Goal: Information Seeking & Learning: Understand process/instructions

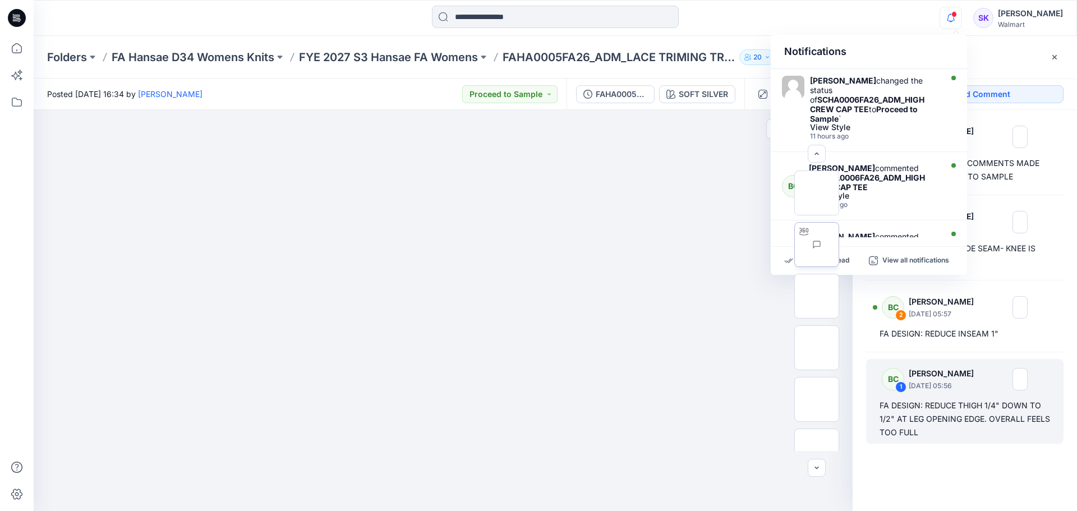
scroll to position [74, 0]
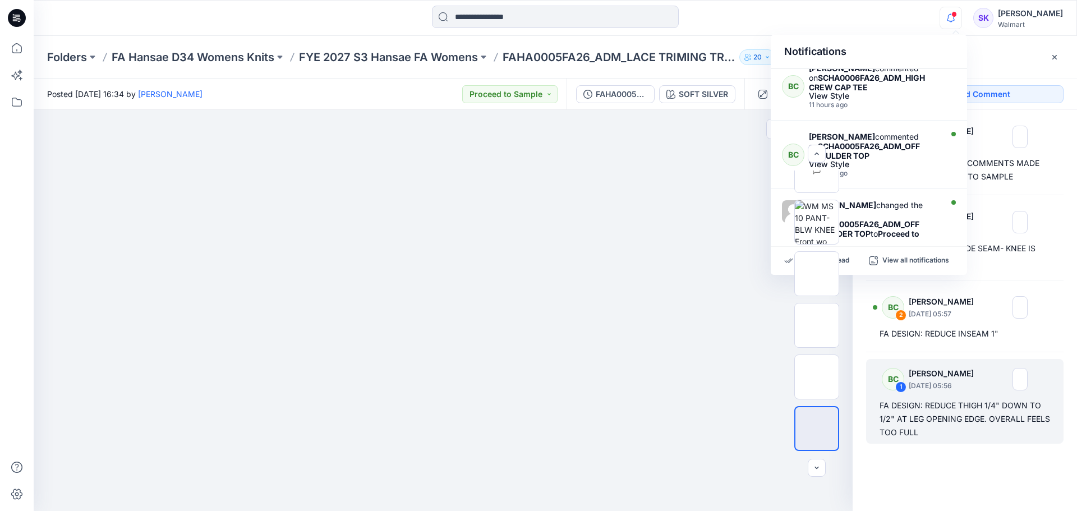
click at [710, 237] on div at bounding box center [443, 310] width 819 height 401
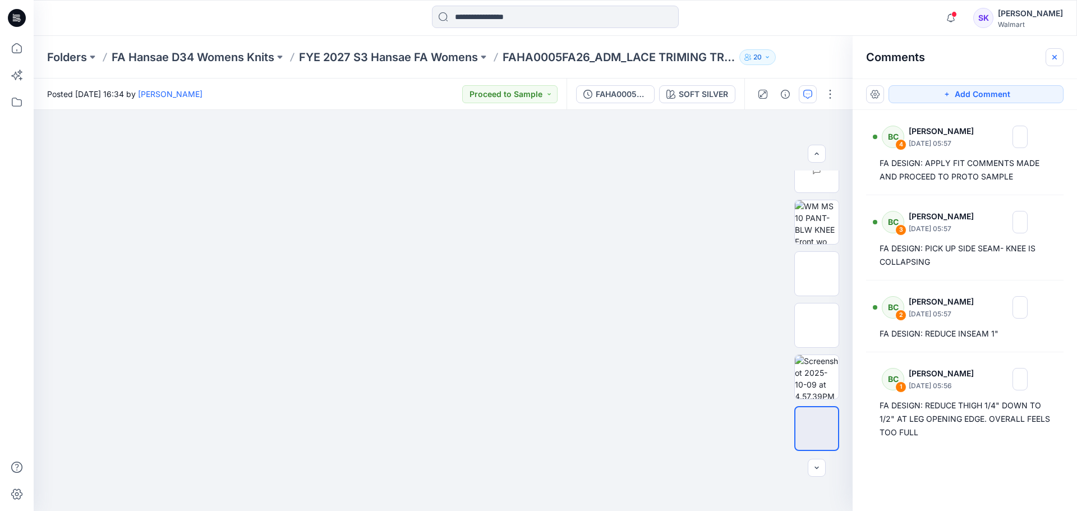
click at [827, 58] on icon "button" at bounding box center [1054, 57] width 9 height 9
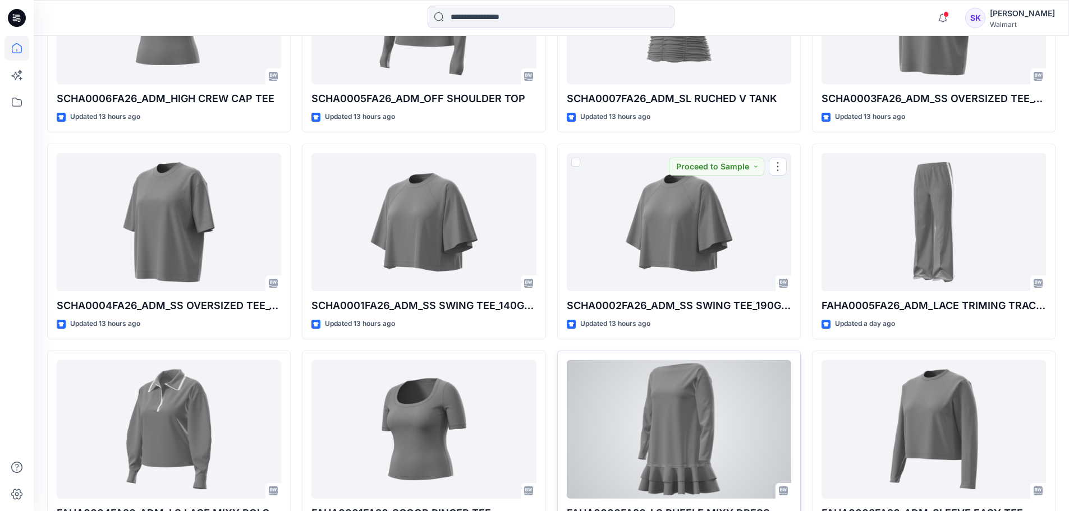
scroll to position [509, 0]
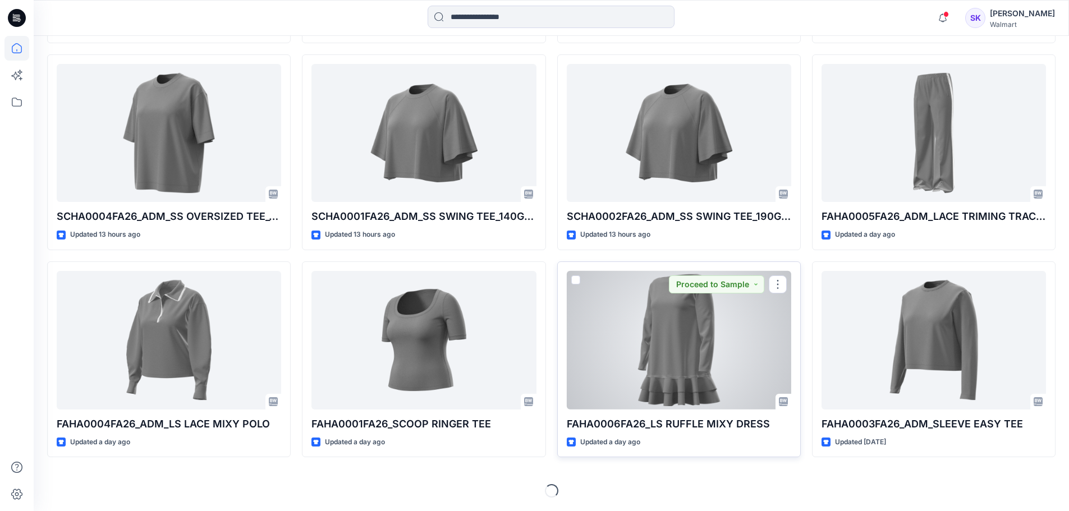
click at [653, 332] on div at bounding box center [679, 340] width 224 height 139
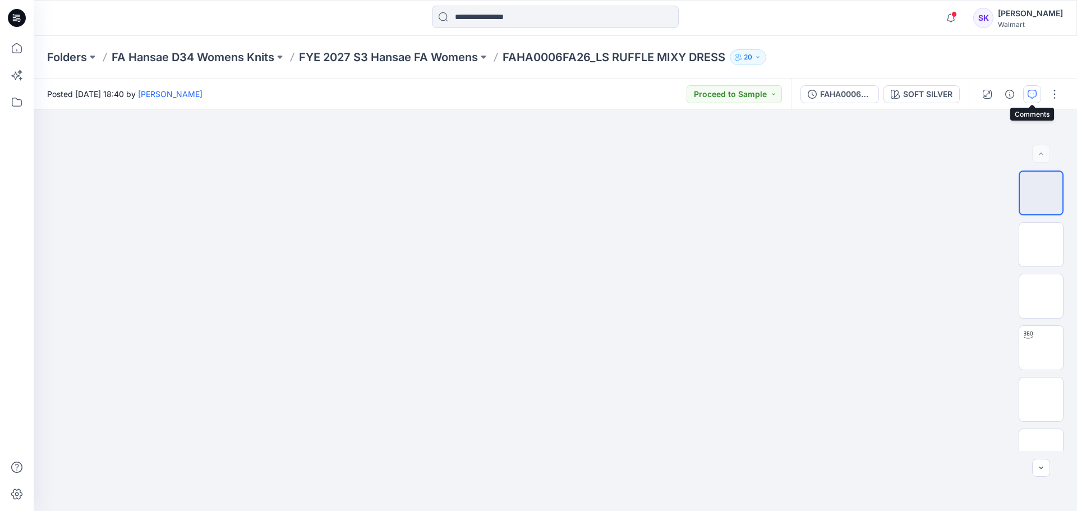
click at [827, 92] on icon "button" at bounding box center [1032, 94] width 9 height 9
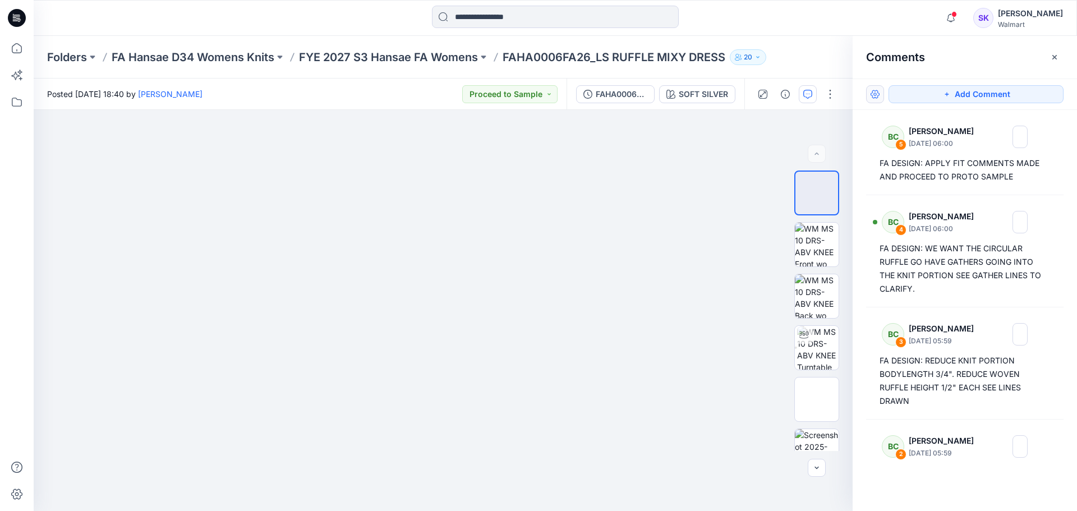
click at [827, 96] on button "button" at bounding box center [875, 94] width 18 height 18
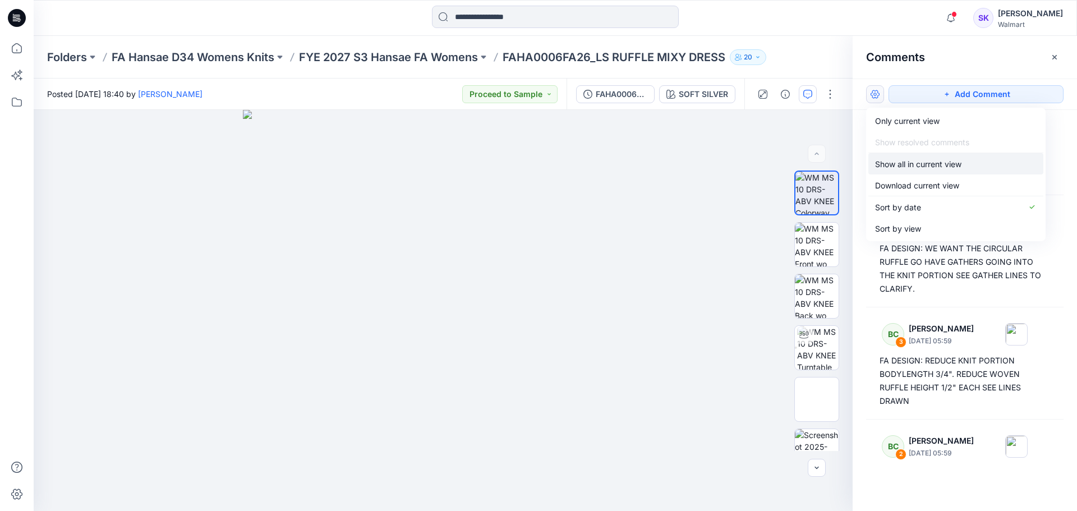
click at [827, 168] on p "Show all in current view" at bounding box center [918, 164] width 86 height 12
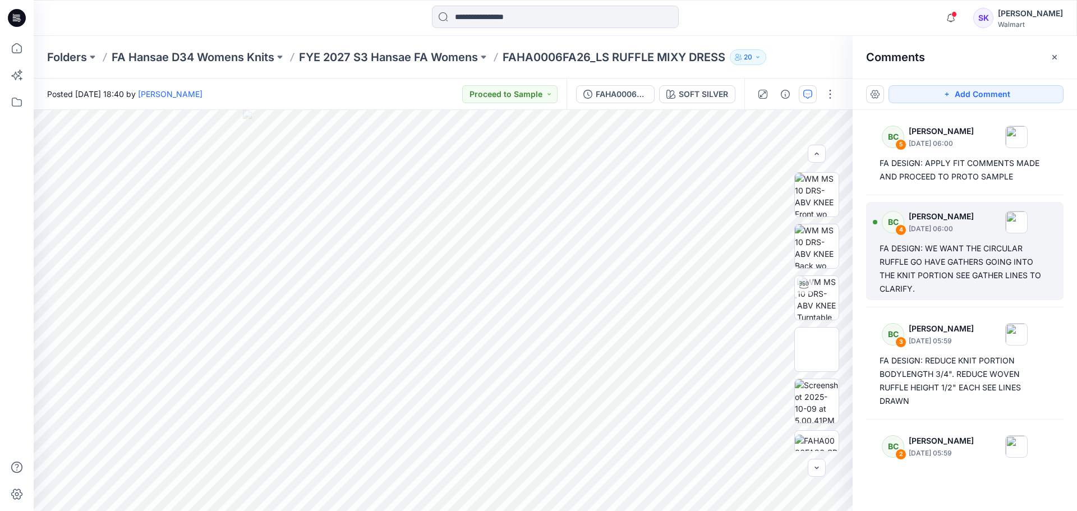
scroll to position [74, 0]
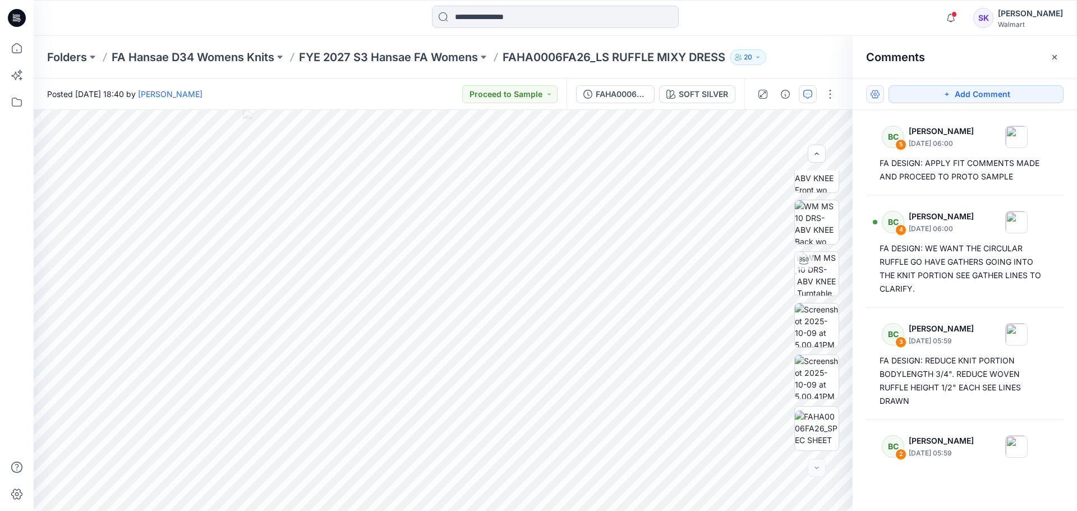
click at [827, 95] on button "button" at bounding box center [875, 94] width 18 height 18
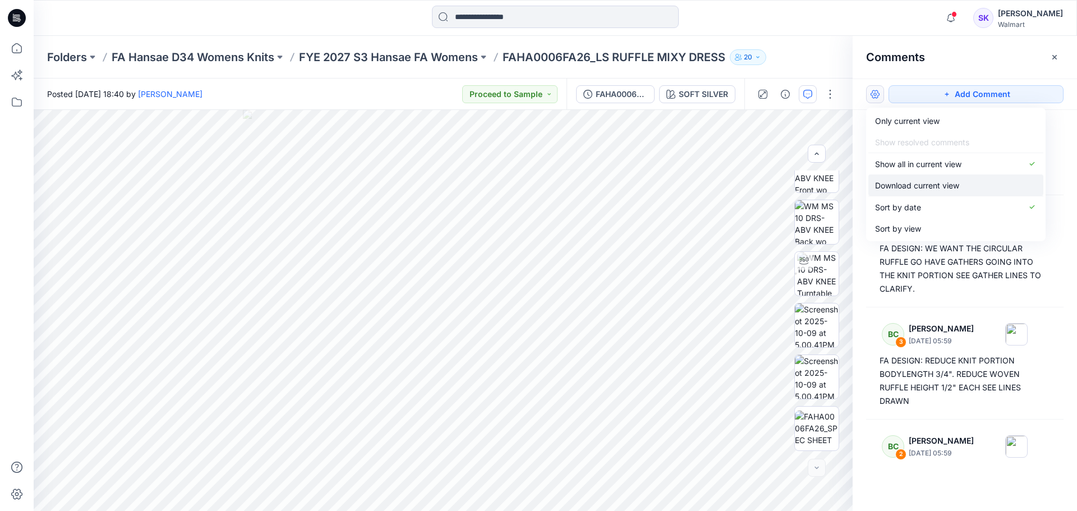
click at [827, 186] on p "Download current view" at bounding box center [917, 186] width 84 height 12
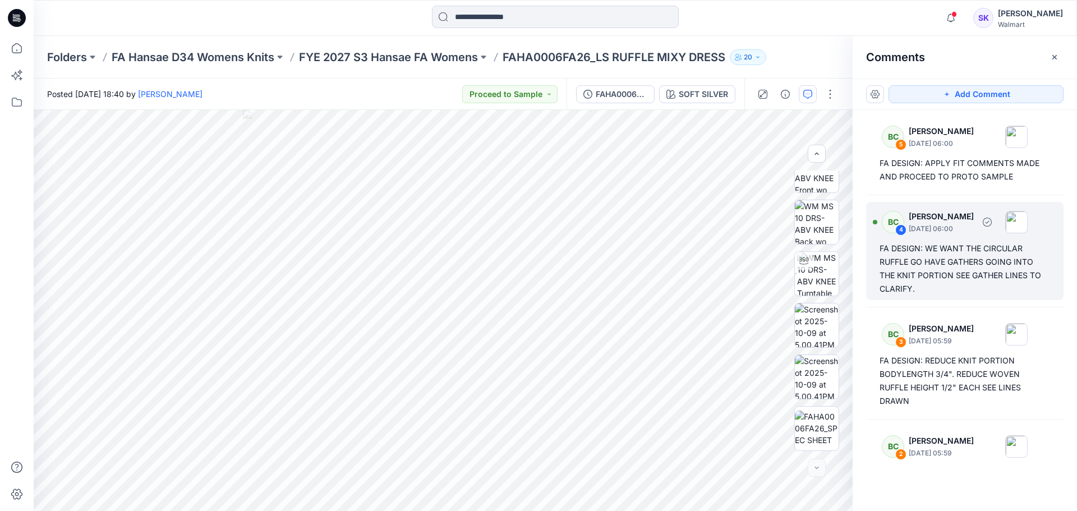
click at [827, 285] on div "FA DESIGN: WE WANT THE CIRCULAR RUFFLE GO HAVE GATHERS GOING INTO THE KNIT PORT…" at bounding box center [965, 269] width 171 height 54
click at [827, 284] on div "FA DESIGN: WE WANT THE CIRCULAR RUFFLE GO HAVE GATHERS GOING INTO THE KNIT PORT…" at bounding box center [965, 269] width 171 height 54
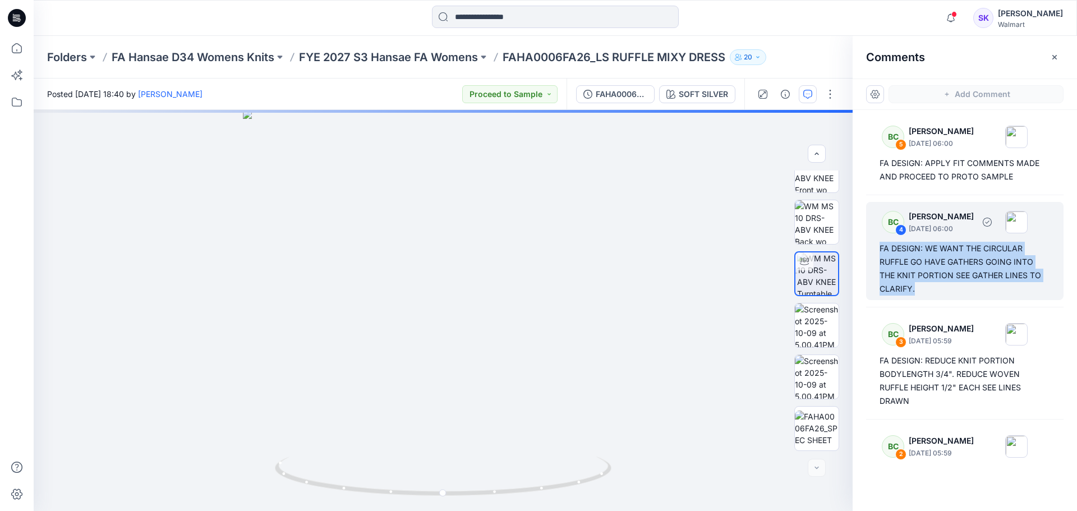
drag, startPoint x: 880, startPoint y: 247, endPoint x: 923, endPoint y: 297, distance: 66.0
click at [827, 297] on div "BC 4 [PERSON_NAME] [DATE] 06:00 FA DESIGN: WE WANT THE CIRCULAR RUFFLE GO HAVE …" at bounding box center [964, 251] width 197 height 98
copy div "FA DESIGN: WE WANT THE CIRCULAR RUFFLE GO HAVE GATHERS GOING INTO THE KNIT PORT…"
click at [827, 288] on div "FA DESIGN: WE WANT THE CIRCULAR RUFFLE GO HAVE GATHERS GOING INTO THE KNIT PORT…" at bounding box center [965, 269] width 171 height 54
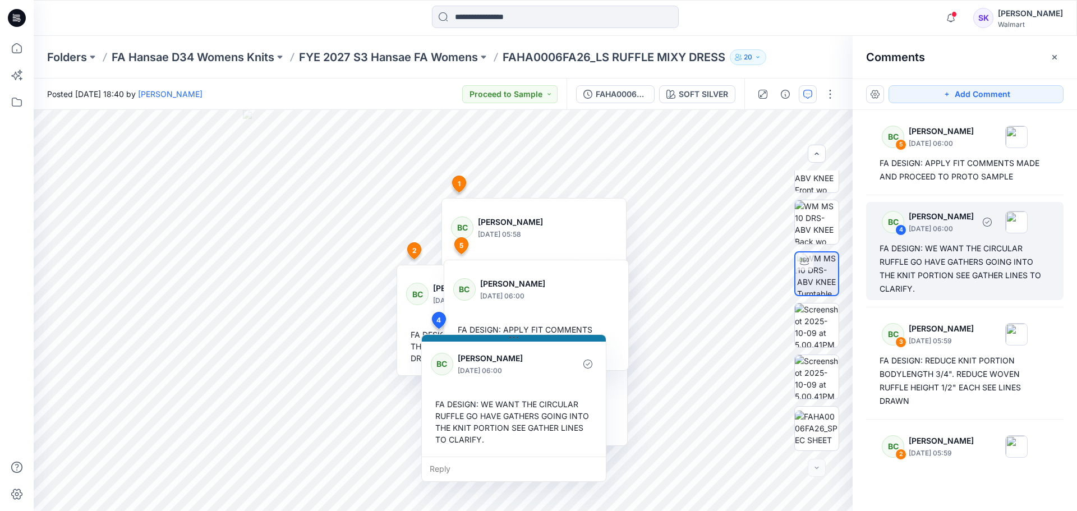
click at [827, 255] on div "FA DESIGN: WE WANT THE CIRCULAR RUFFLE GO HAVE GATHERS GOING INTO THE KNIT PORT…" at bounding box center [965, 269] width 171 height 54
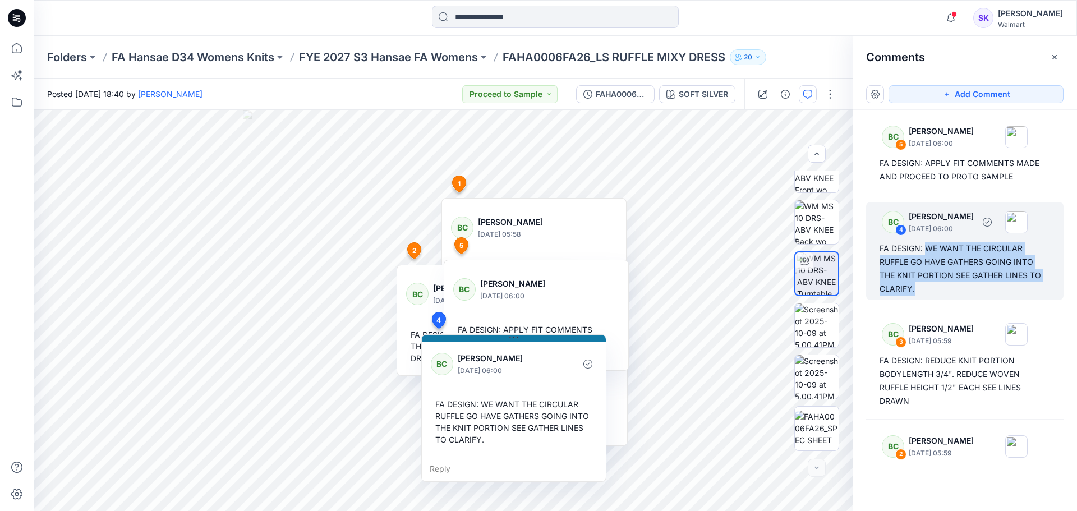
drag, startPoint x: 927, startPoint y: 247, endPoint x: 932, endPoint y: 288, distance: 41.2
click at [827, 288] on div "FA DESIGN: WE WANT THE CIRCULAR RUFFLE GO HAVE GATHERS GOING INTO THE KNIT PORT…" at bounding box center [965, 269] width 171 height 54
copy div "WE WANT THE CIRCULAR RUFFLE GO HAVE GATHERS GOING INTO THE KNIT PORTION SEE GAT…"
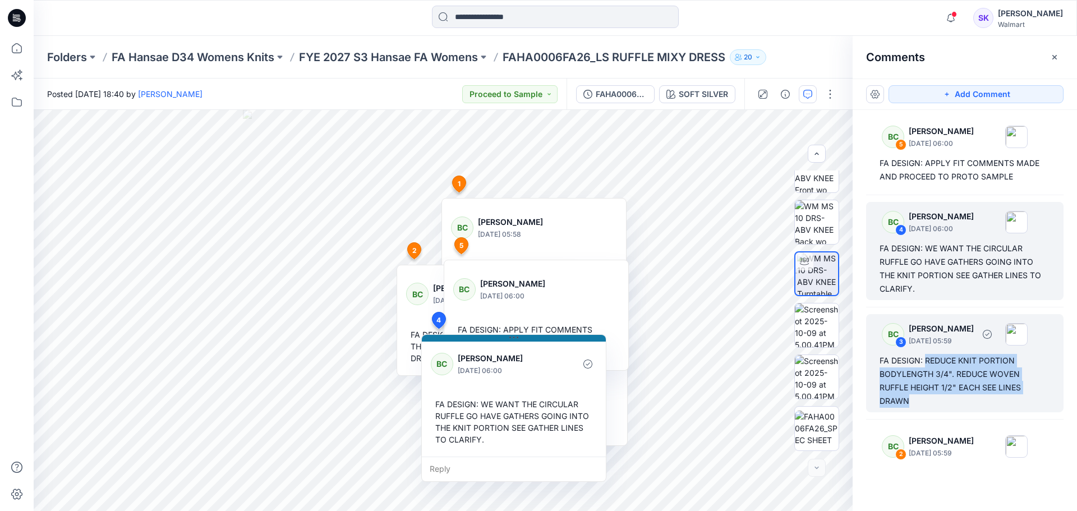
drag, startPoint x: 927, startPoint y: 358, endPoint x: 937, endPoint y: 400, distance: 42.7
click at [827, 385] on div "FA DESIGN: REDUCE KNIT PORTION BODYLENGTH 3/4". REDUCE WOVEN RUFFLE HEIGHT 1/2"…" at bounding box center [965, 381] width 171 height 54
copy div "REDUCE KNIT PORTION BODYLENGTH 3/4". REDUCE WOVEN RUFFLE HEIGHT 1/2" EACH SEE L…"
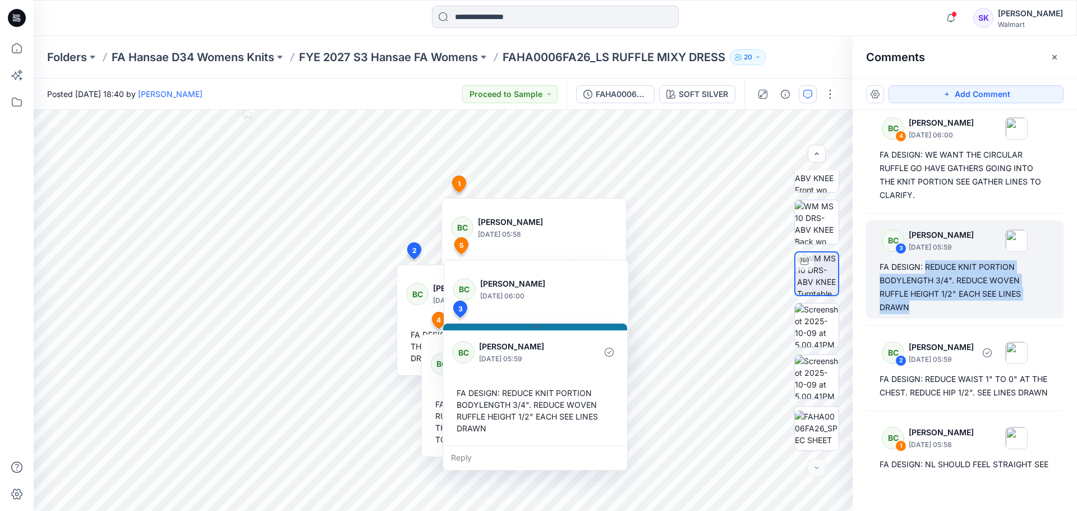
scroll to position [134, 0]
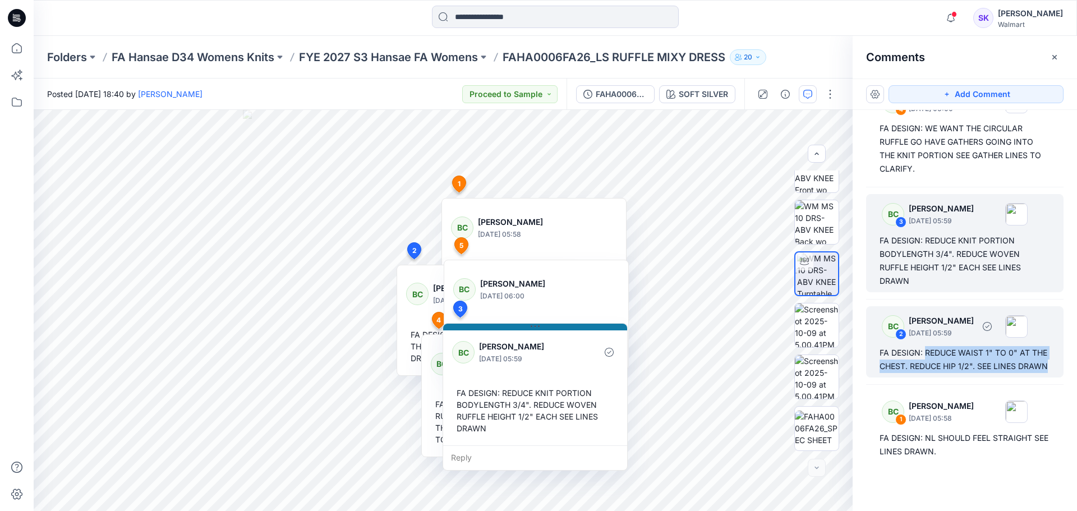
drag, startPoint x: 927, startPoint y: 335, endPoint x: 937, endPoint y: 365, distance: 31.4
click at [827, 365] on div "FA DESIGN: REDUCE WAIST 1" TO 0" AT THE CHEST. REDUCE HIP 1/2". SEE LINES DRAWN" at bounding box center [965, 359] width 171 height 27
copy div "REDUCE WAIST 1" TO 0" AT THE CHEST. REDUCE HIP 1/2". SEE LINES DRAWN"
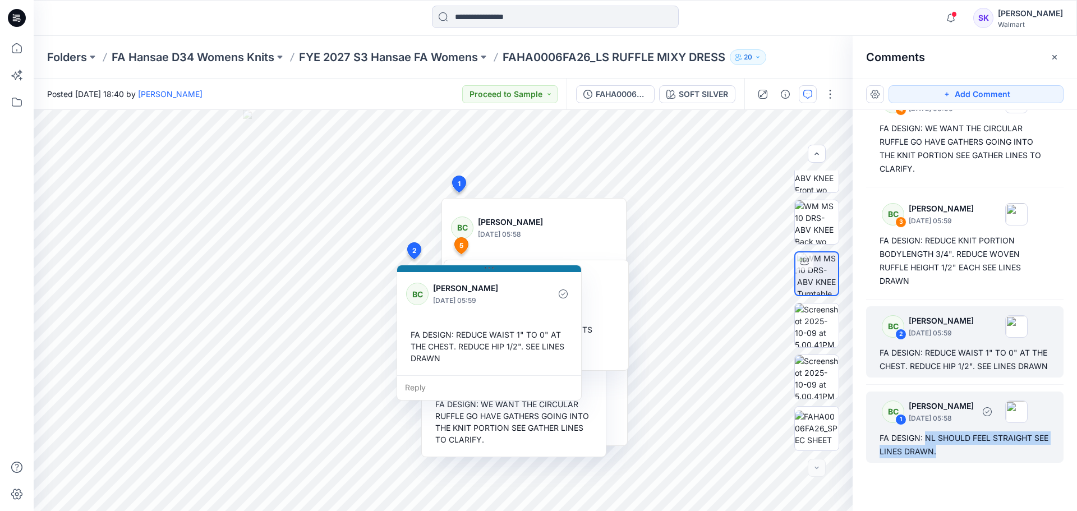
drag, startPoint x: 926, startPoint y: 440, endPoint x: 951, endPoint y: 452, distance: 27.9
click at [827, 385] on div "FA DESIGN: NL SHOULD FEEL STRAIGHT SEE LINES DRAWN." at bounding box center [965, 444] width 171 height 27
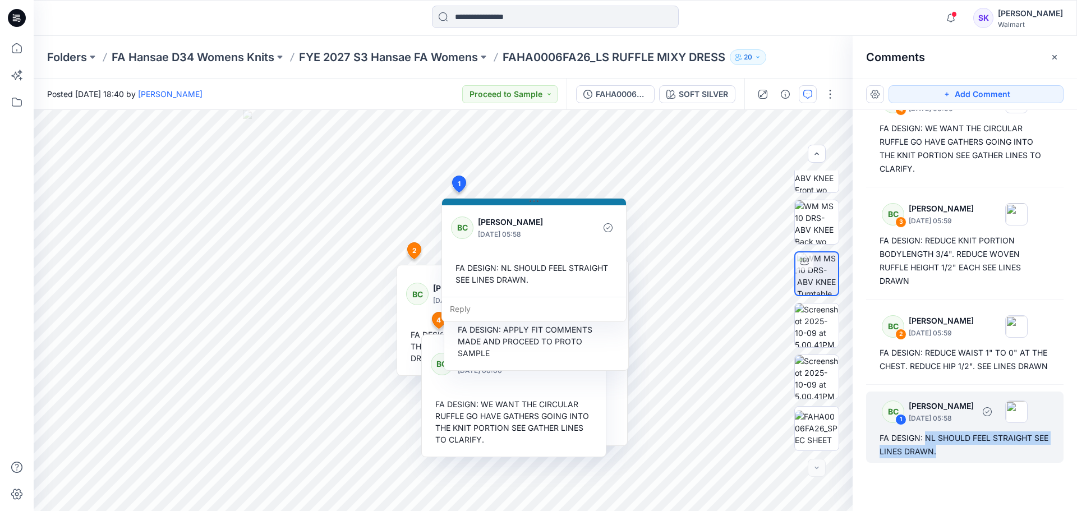
copy div "NL SHOULD FEEL STRAIGHT SEE LINES DRAWN."
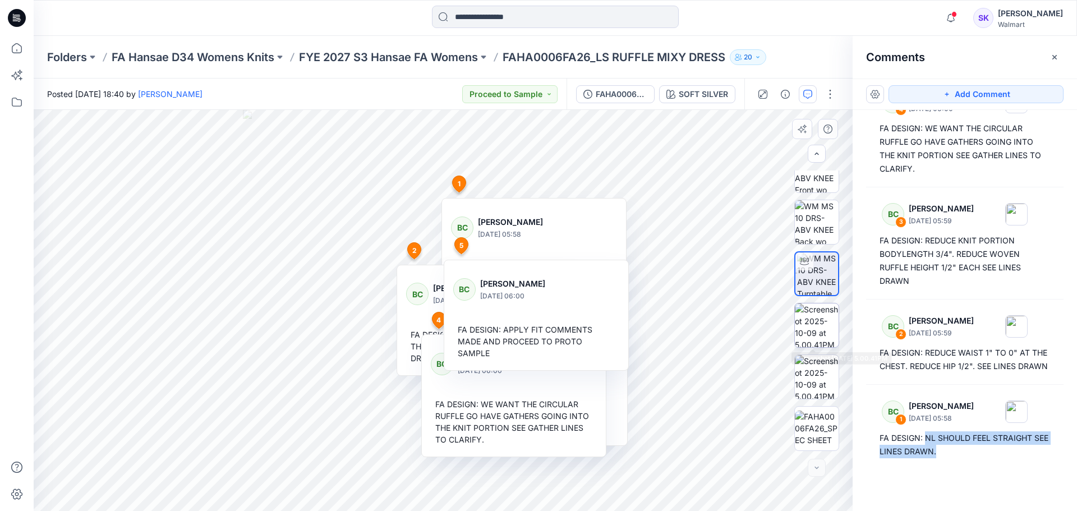
click at [817, 329] on img at bounding box center [817, 326] width 44 height 44
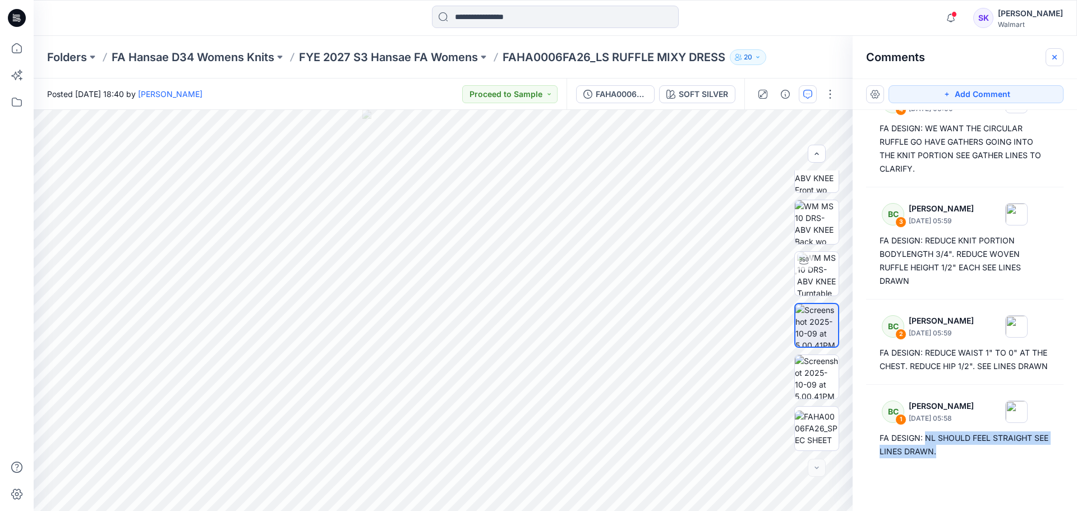
click at [827, 57] on icon "button" at bounding box center [1054, 57] width 9 height 9
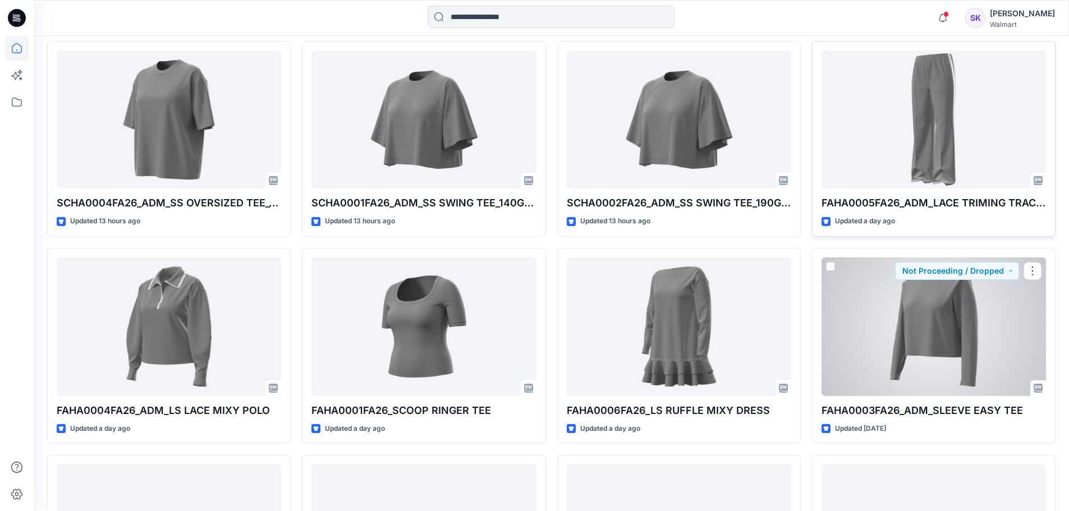
scroll to position [458, 0]
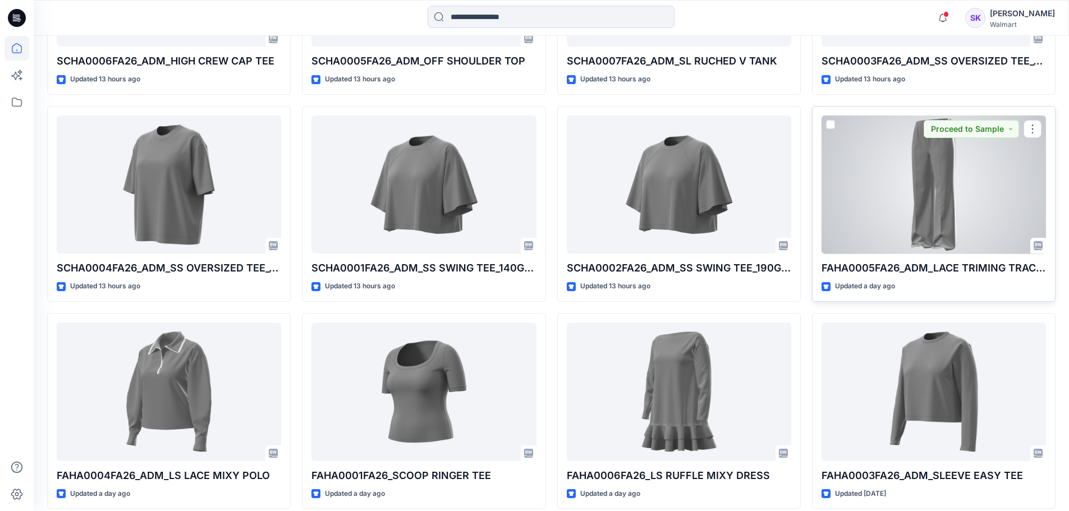
click at [827, 205] on div at bounding box center [933, 185] width 224 height 139
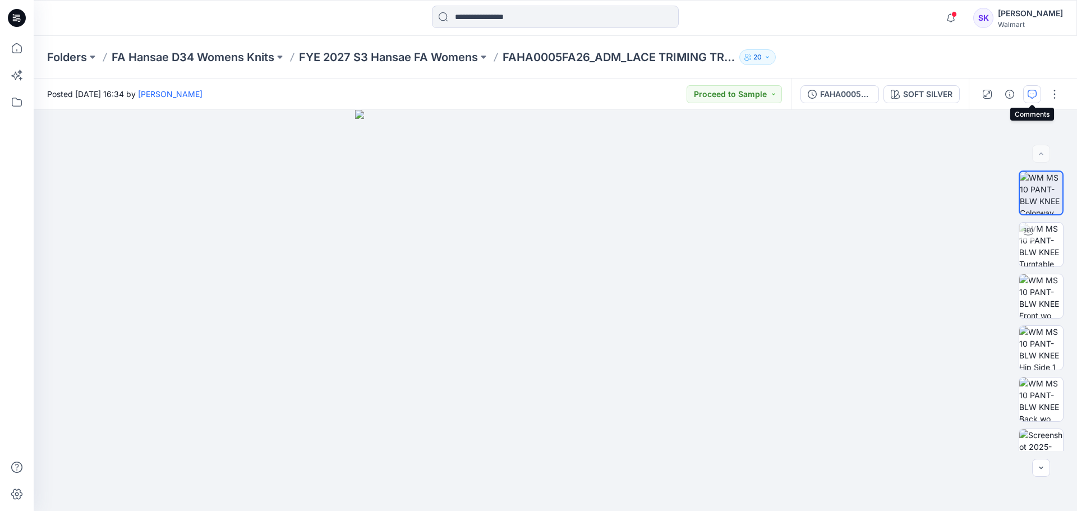
click at [827, 96] on icon "button" at bounding box center [1032, 94] width 9 height 9
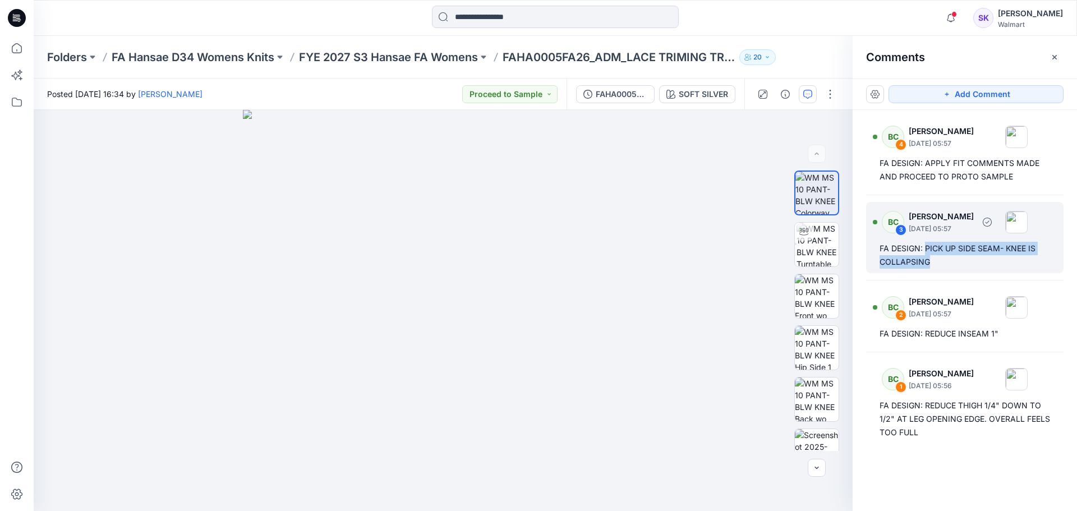
drag, startPoint x: 936, startPoint y: 265, endPoint x: 926, endPoint y: 247, distance: 20.3
click at [827, 247] on div "FA DESIGN: PICK UP SIDE SEAM- KNEE IS COLLAPSING" at bounding box center [965, 255] width 171 height 27
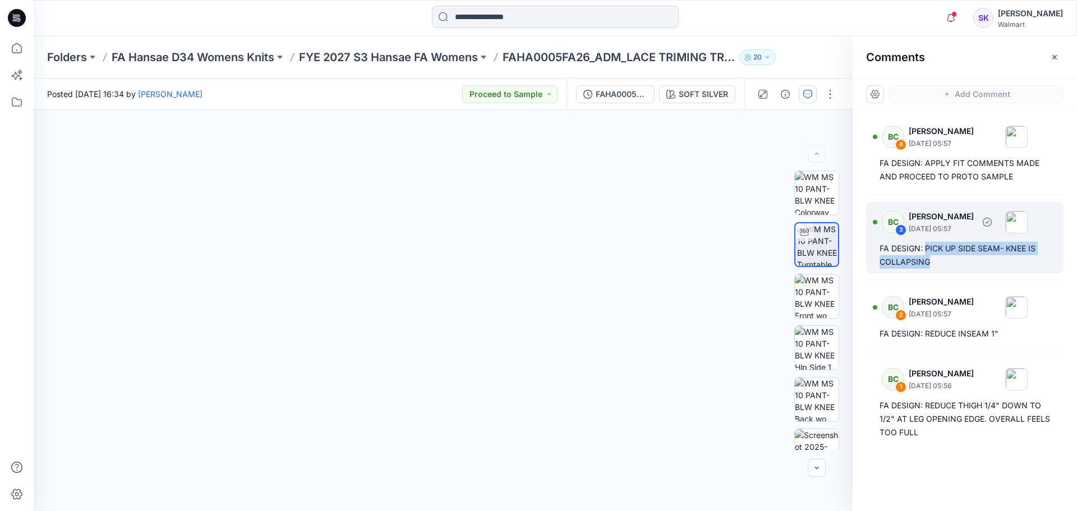
copy div "PICK UP SIDE SEAM- KNEE IS COLLAPSING"
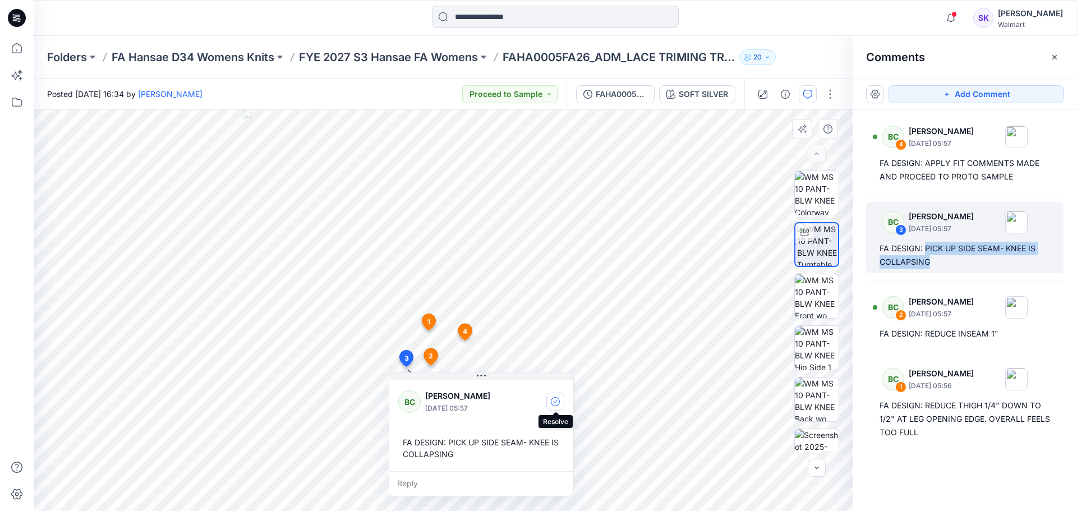
click at [560, 385] on icon "button" at bounding box center [555, 401] width 9 height 9
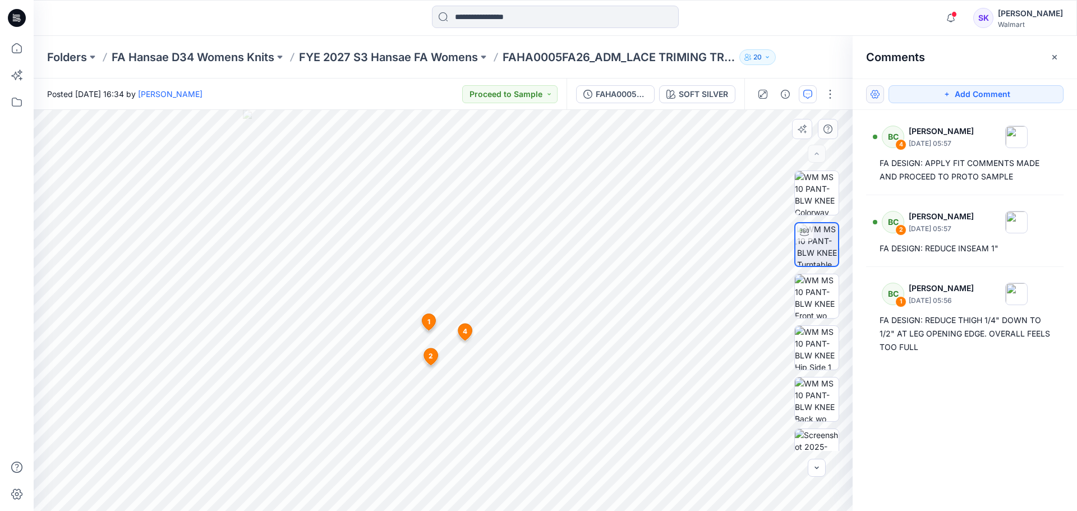
click at [827, 93] on button "button" at bounding box center [875, 94] width 18 height 18
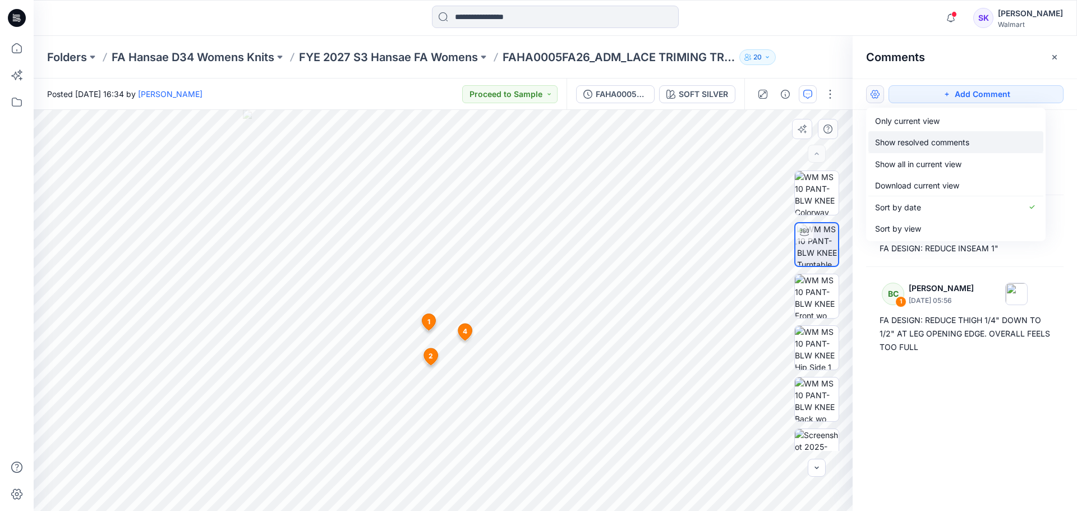
click at [827, 145] on p "Show resolved comments" at bounding box center [922, 142] width 94 height 12
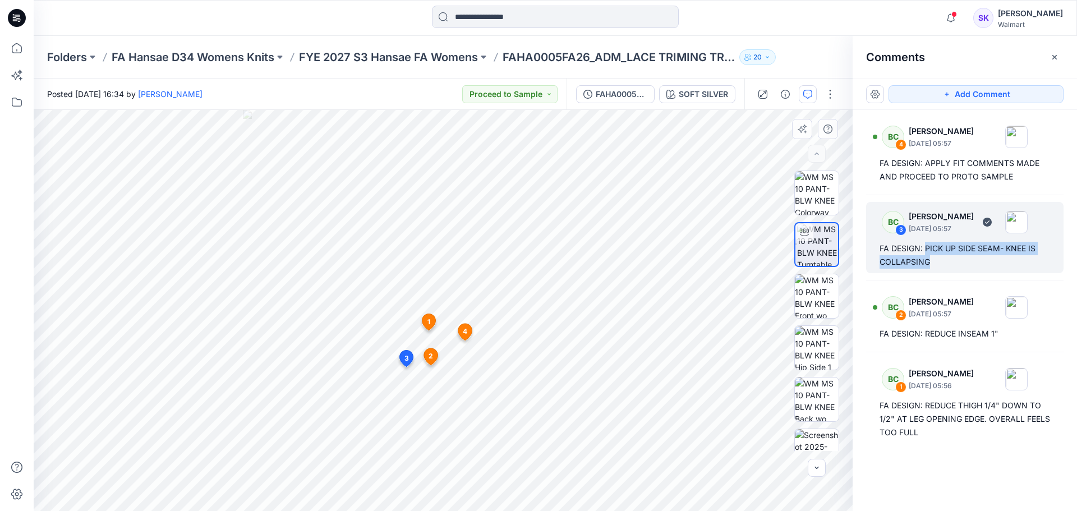
drag, startPoint x: 926, startPoint y: 249, endPoint x: 933, endPoint y: 261, distance: 14.3
click at [827, 261] on div "FA DESIGN: PICK UP SIDE SEAM- KNEE IS COLLAPSING" at bounding box center [965, 255] width 171 height 27
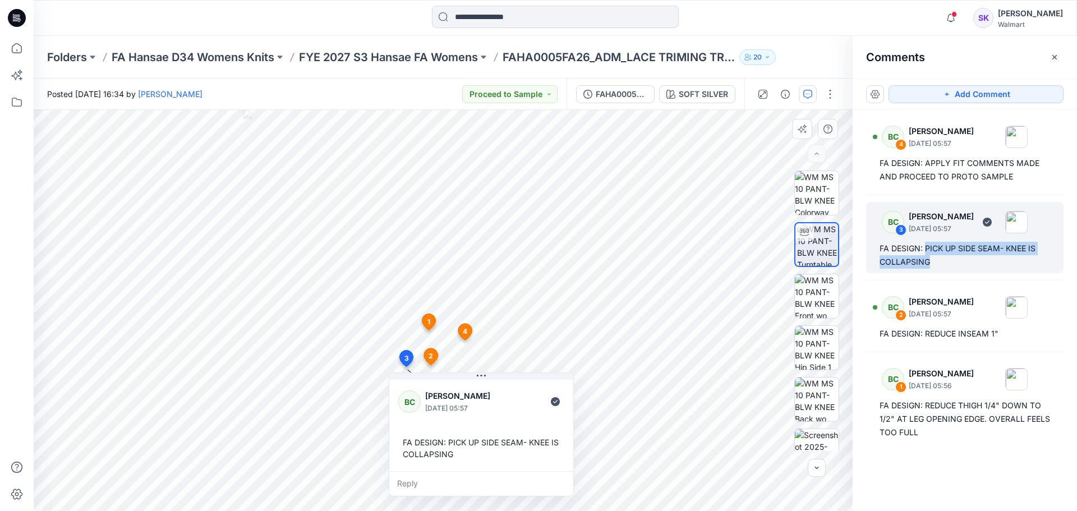
copy div "PICK UP SIDE SEAM- KNEE IS COLLAPSING"
click at [555, 385] on icon "button" at bounding box center [555, 401] width 9 height 9
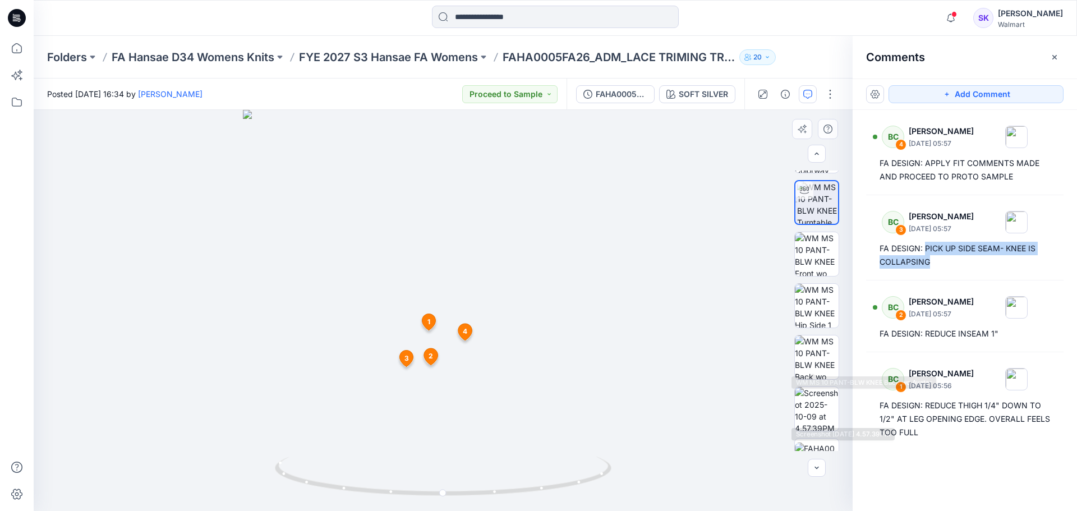
scroll to position [74, 0]
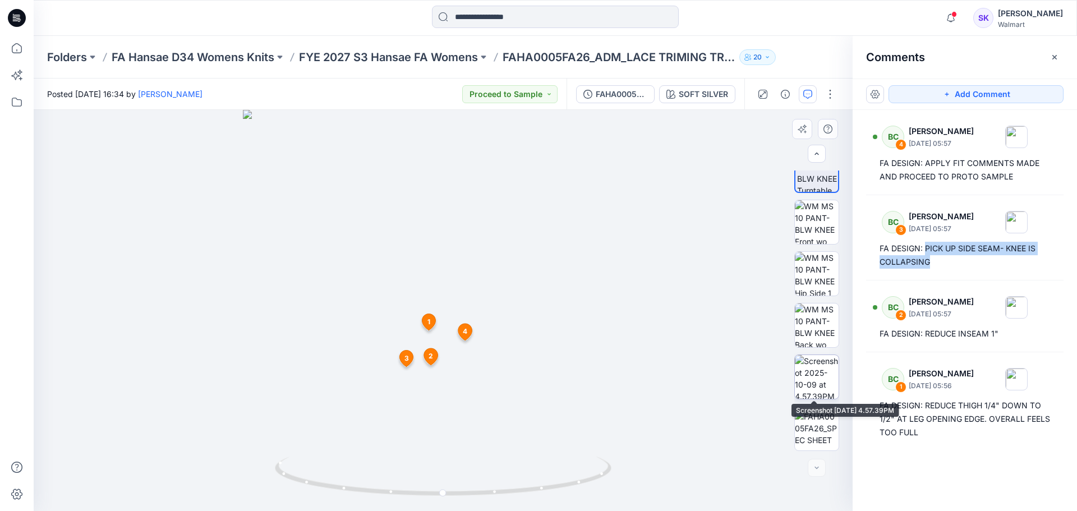
click at [821, 369] on img at bounding box center [817, 377] width 44 height 44
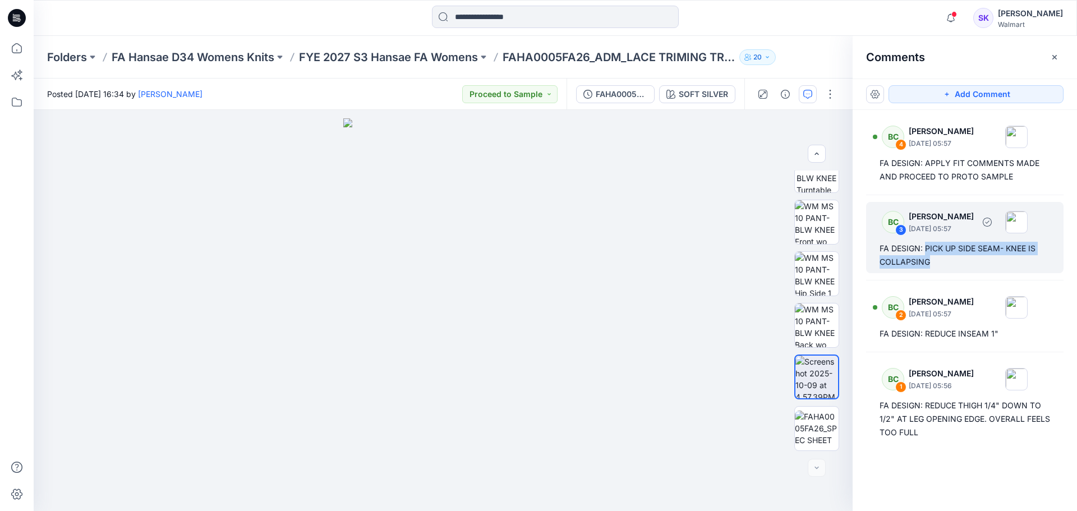
copy div "PICK UP SIDE SEAM- KNEE IS COLLAPSING"
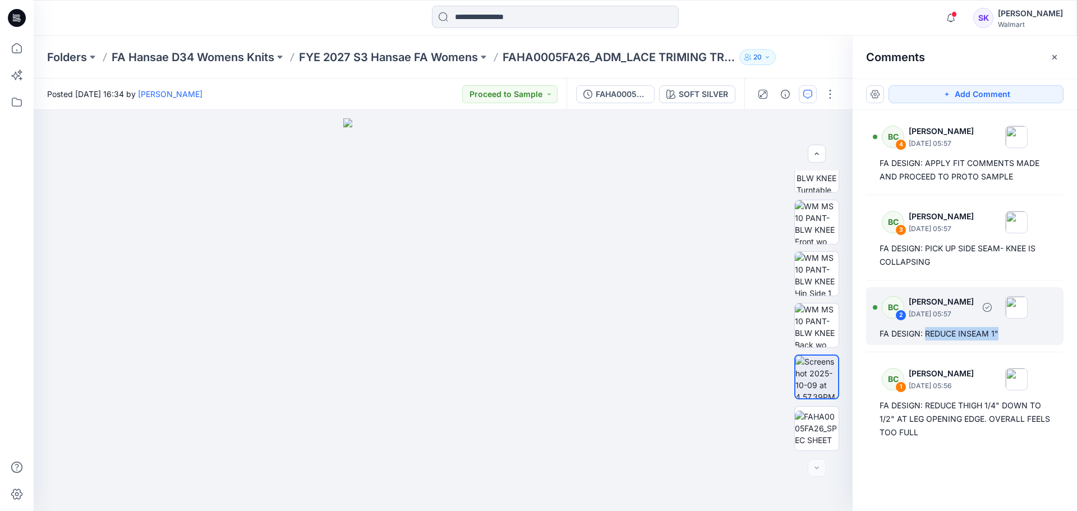
drag, startPoint x: 925, startPoint y: 334, endPoint x: 1002, endPoint y: 335, distance: 76.9
click at [827, 335] on div "FA DESIGN: REDUCE INSEAM 1"" at bounding box center [965, 333] width 171 height 13
copy div "REDUCE INSEAM 1""
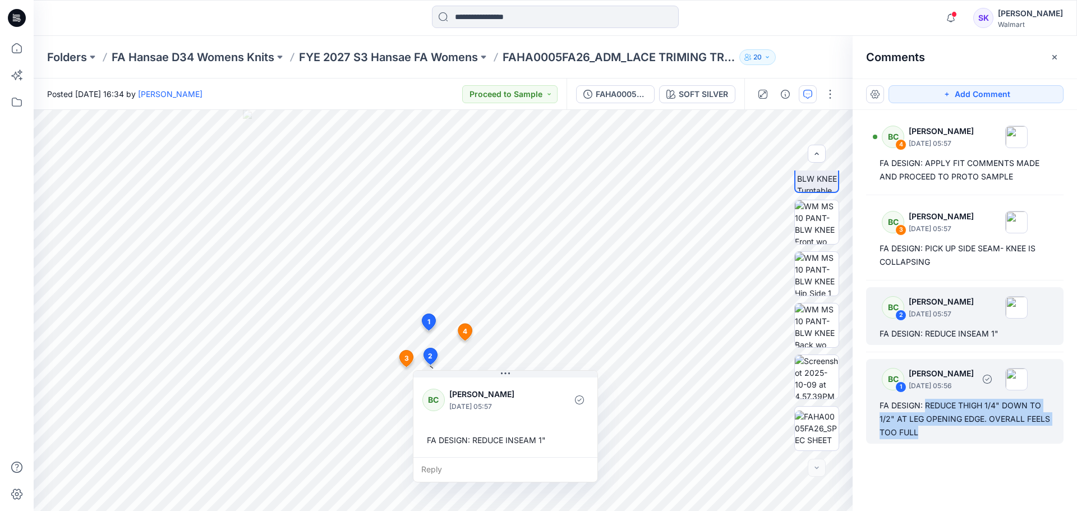
drag, startPoint x: 926, startPoint y: 405, endPoint x: 935, endPoint y: 429, distance: 25.7
click at [827, 385] on div "FA DESIGN: REDUCE THIGH 1/4" DOWN TO 1/2" AT LEG OPENING EDGE. OVERALL FEELS TO…" at bounding box center [965, 419] width 171 height 40
copy div "REDUCE THIGH 1/4" DOWN TO 1/2" AT LEG OPENING EDGE. OVERALL FEELS TOO FULL"
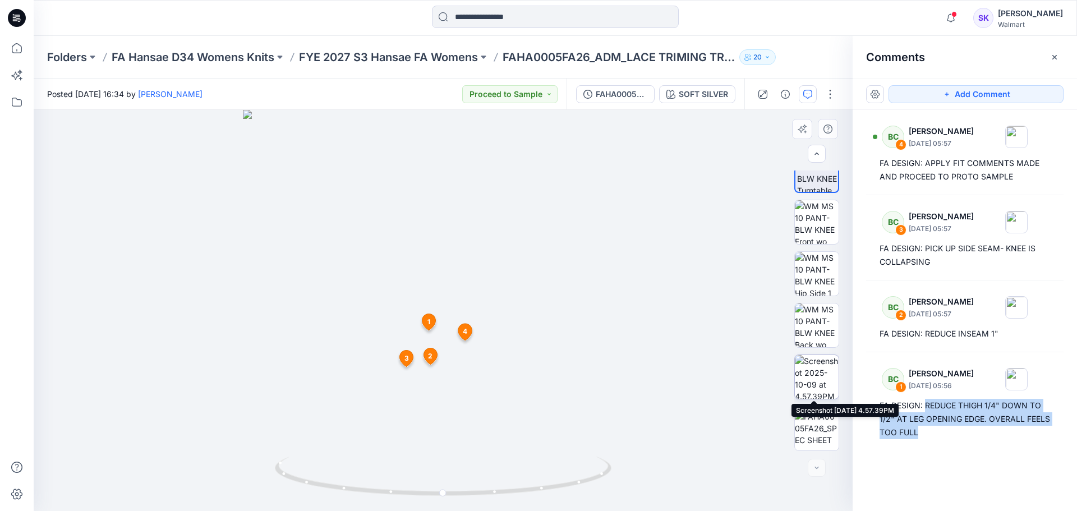
click at [816, 364] on img at bounding box center [817, 377] width 44 height 44
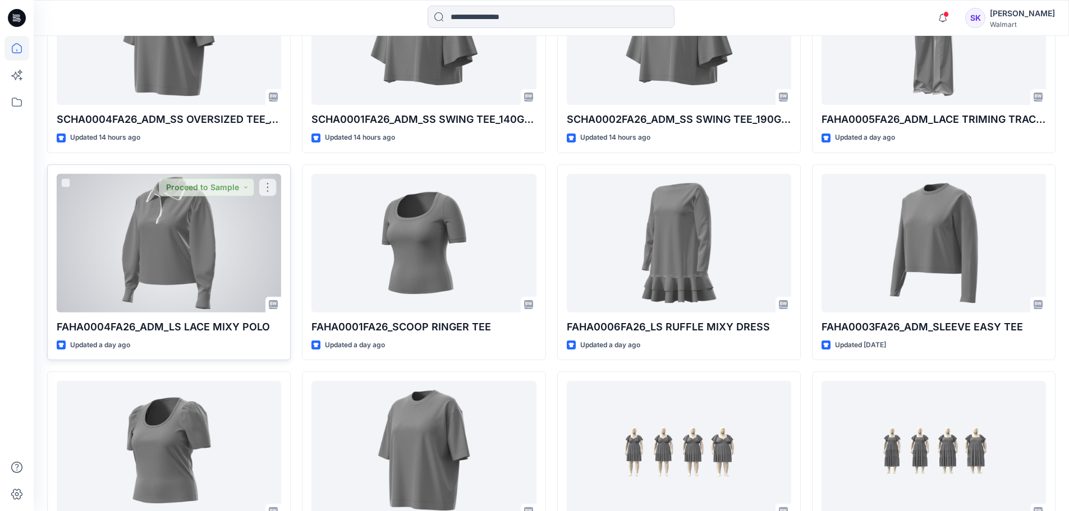
scroll to position [626, 0]
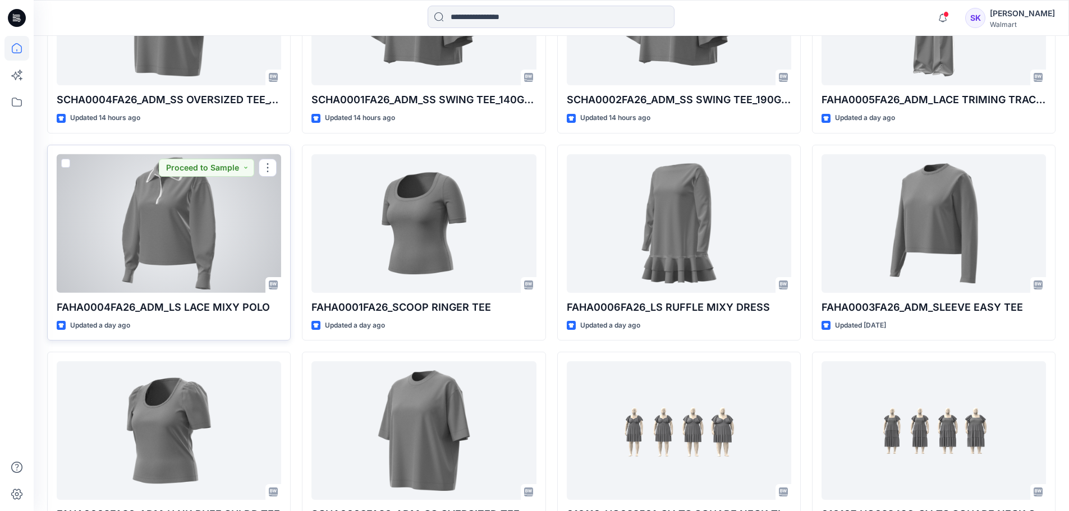
click at [171, 264] on div at bounding box center [169, 223] width 224 height 139
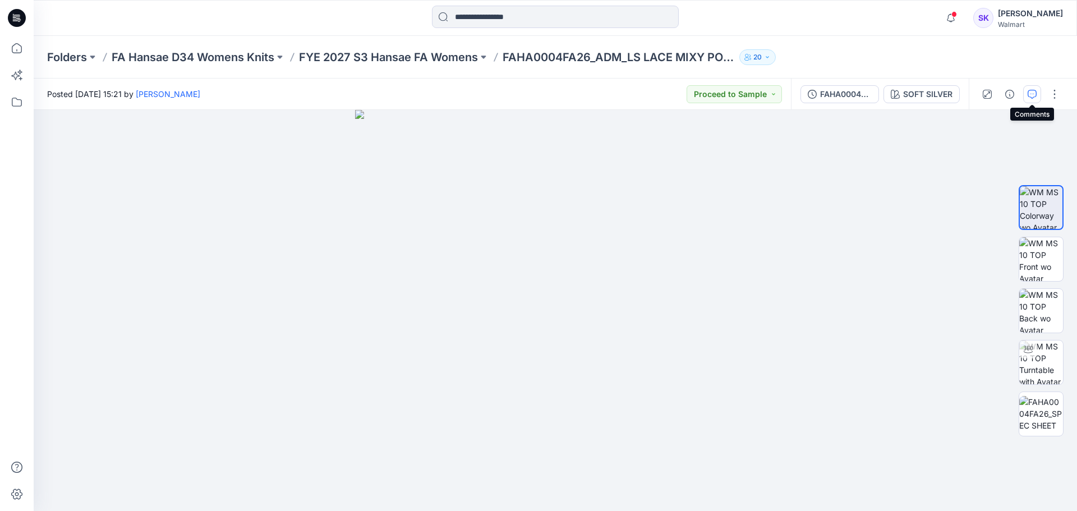
click at [827, 100] on button "button" at bounding box center [1032, 94] width 18 height 18
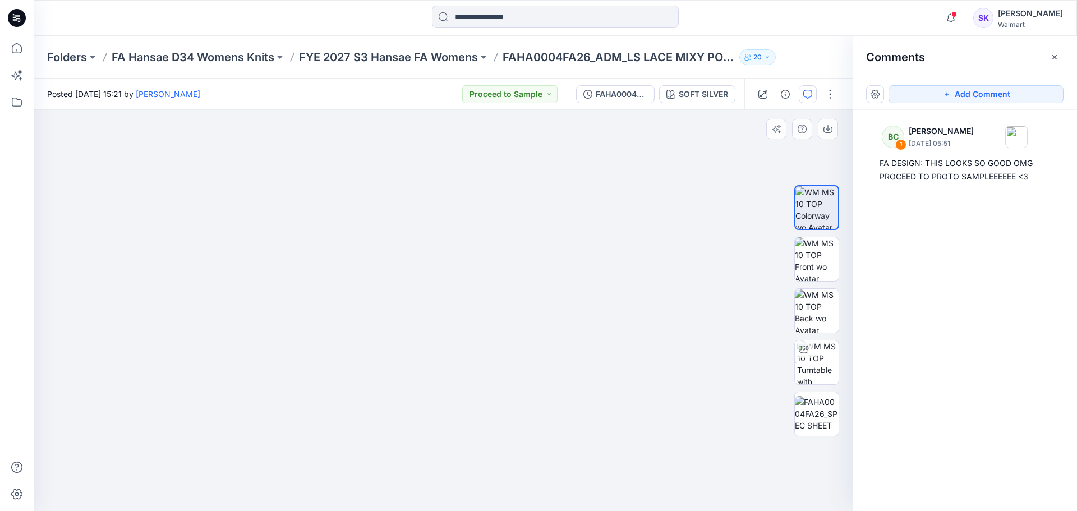
drag, startPoint x: 465, startPoint y: 249, endPoint x: 461, endPoint y: 311, distance: 62.4
click at [461, 311] on img at bounding box center [443, 270] width 561 height 481
